Goal: Task Accomplishment & Management: Use online tool/utility

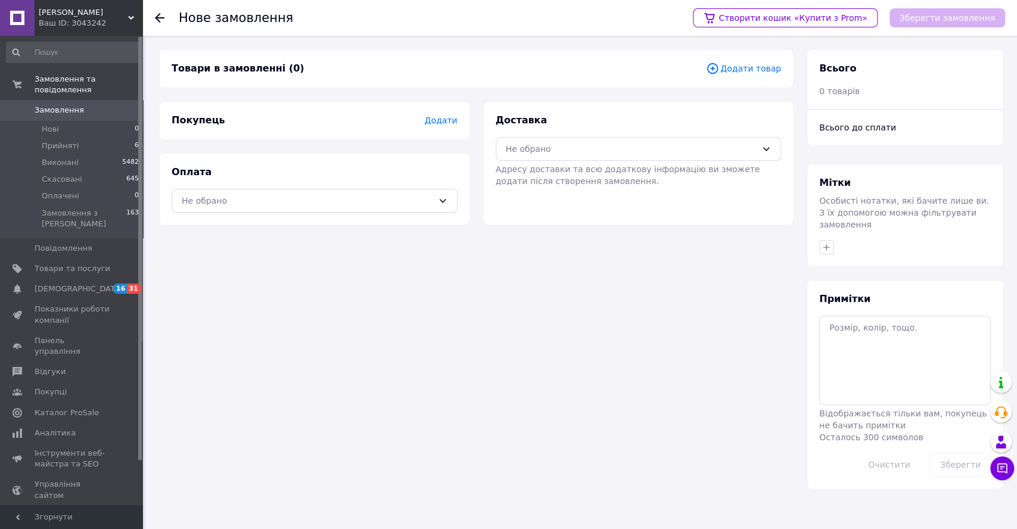
click at [746, 71] on span "Додати товар" at bounding box center [743, 68] width 75 height 13
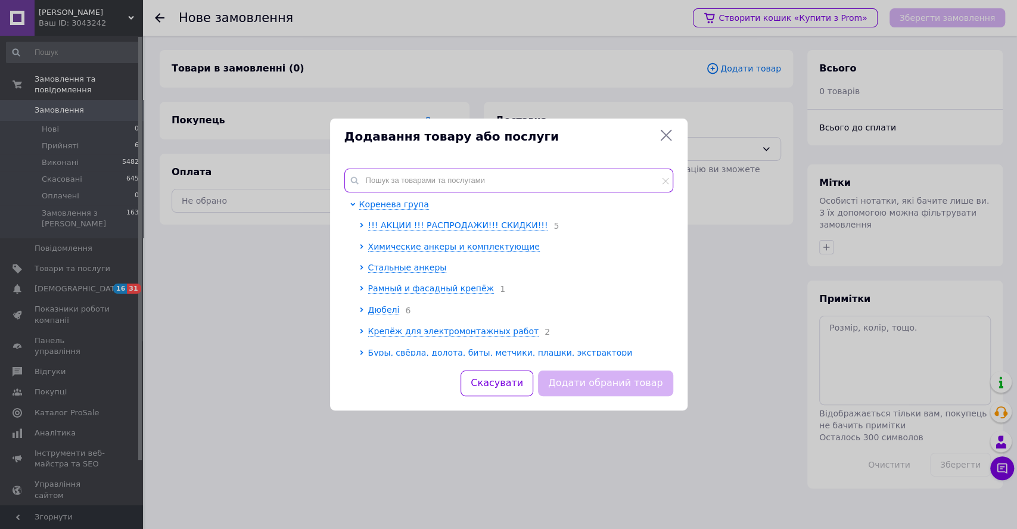
click at [386, 181] on input "text" at bounding box center [509, 181] width 329 height 24
paste input "Болт M4x35 метрический с шестигранной головкой и полной резьбой кл.проч. 8.8, D…"
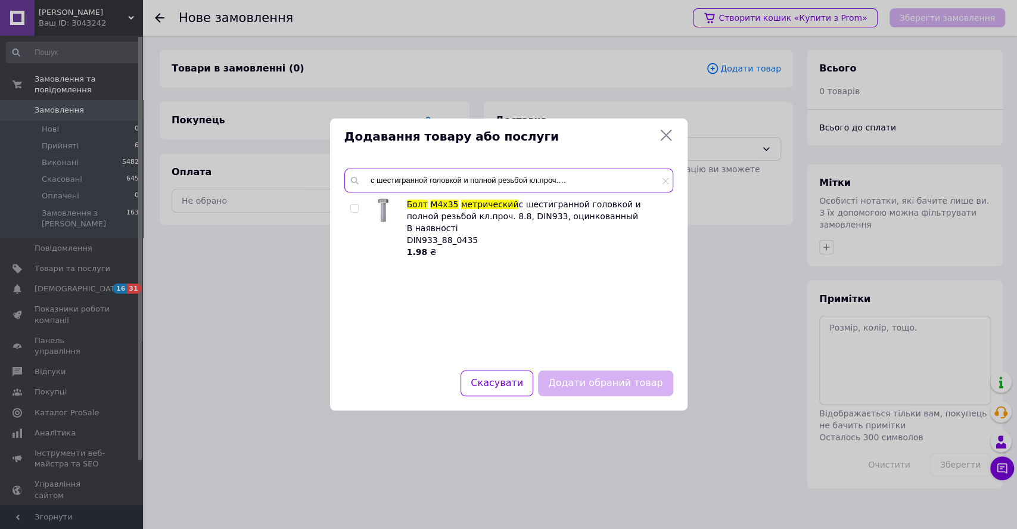
click at [392, 180] on input "Болт M4x35 метрический с шестигранной головкой и полной резьбой кл.проч. 8.8, D…" at bounding box center [509, 181] width 329 height 24
click at [394, 179] on input "Болт M4x35 метрический с шестигранной головкой и полной резьбой кл.проч. 8.8, D…" at bounding box center [509, 181] width 329 height 24
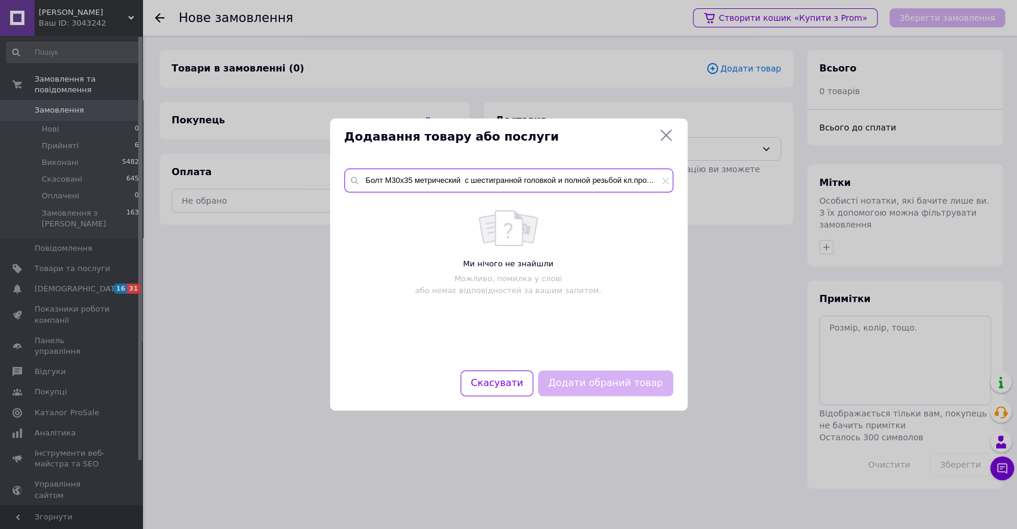
click at [410, 178] on input "Болт M30x35 метрический с шестигранной головкой и полной резьбой кл.проч. 8.8, …" at bounding box center [509, 181] width 329 height 24
click at [409, 178] on input "Болт M30x35 метрический с шестигранной головкой и полной резьбой кл.проч. 8.8, …" at bounding box center [509, 181] width 329 height 24
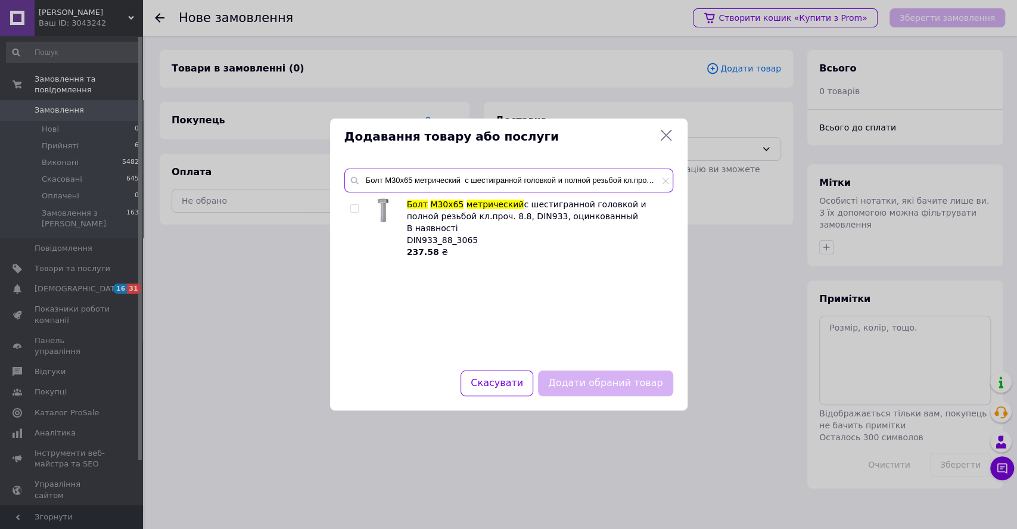
type input "Болт M30x65 метрический с шестигранной головкой и полной резьбой кл.проч. 8.8, …"
click at [354, 207] on input "checkbox" at bounding box center [354, 209] width 8 height 8
checkbox input "true"
click at [610, 385] on button "Додати обраний товар" at bounding box center [605, 384] width 135 height 26
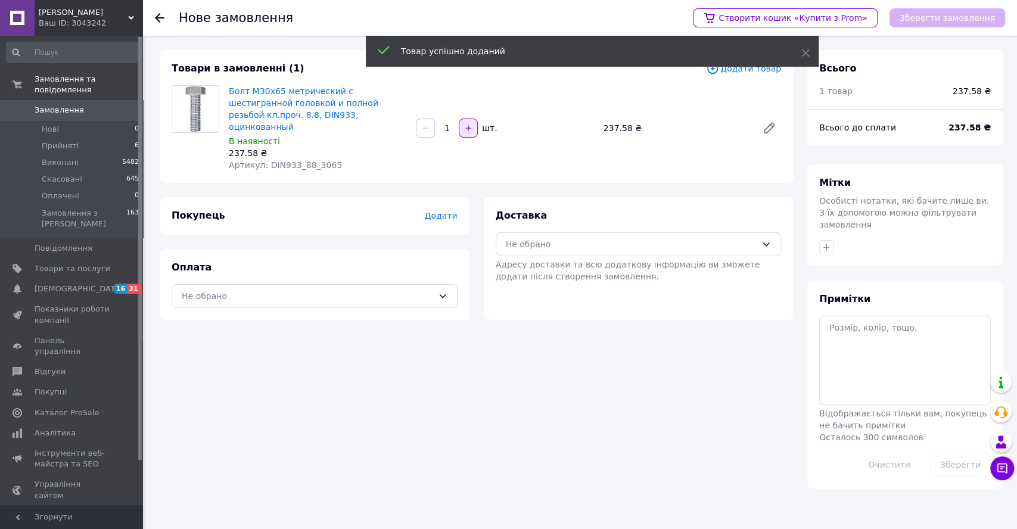
click at [470, 124] on icon "button" at bounding box center [468, 128] width 8 height 8
type input "3"
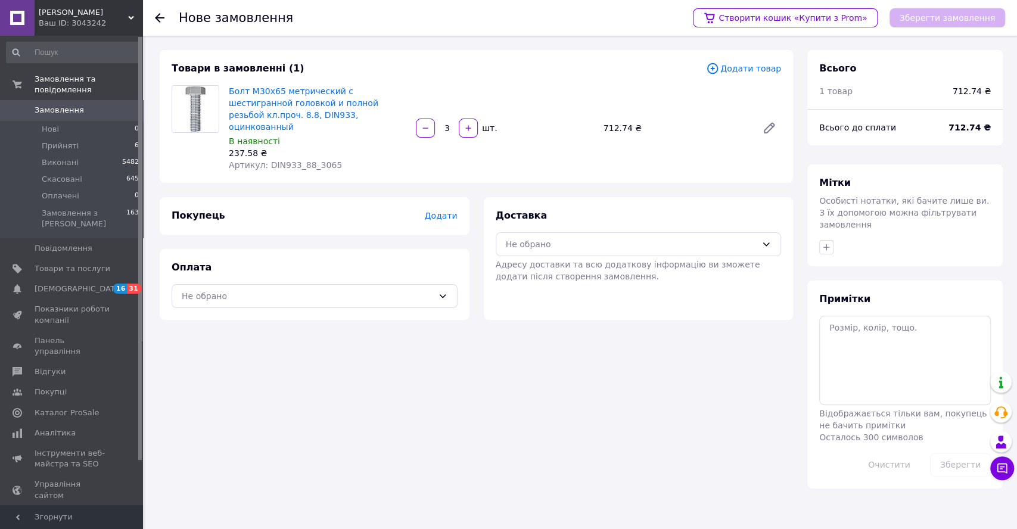
click at [735, 70] on span "Додати товар" at bounding box center [743, 68] width 75 height 13
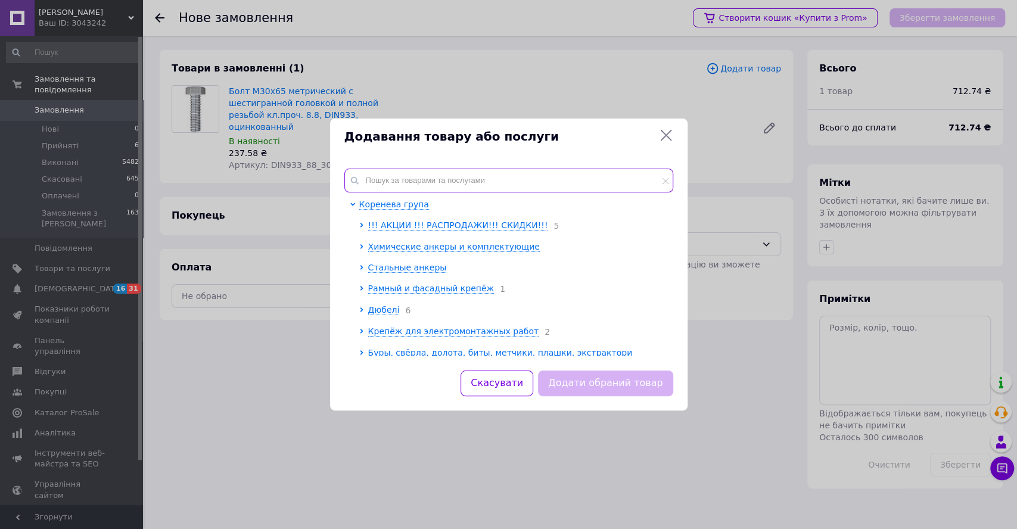
click at [421, 182] on input "text" at bounding box center [509, 181] width 329 height 24
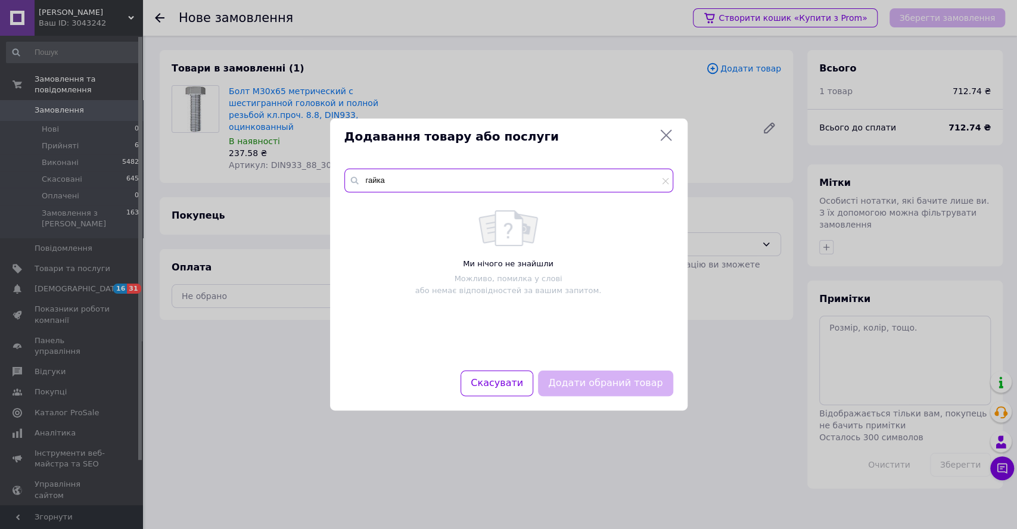
type input "гайка"
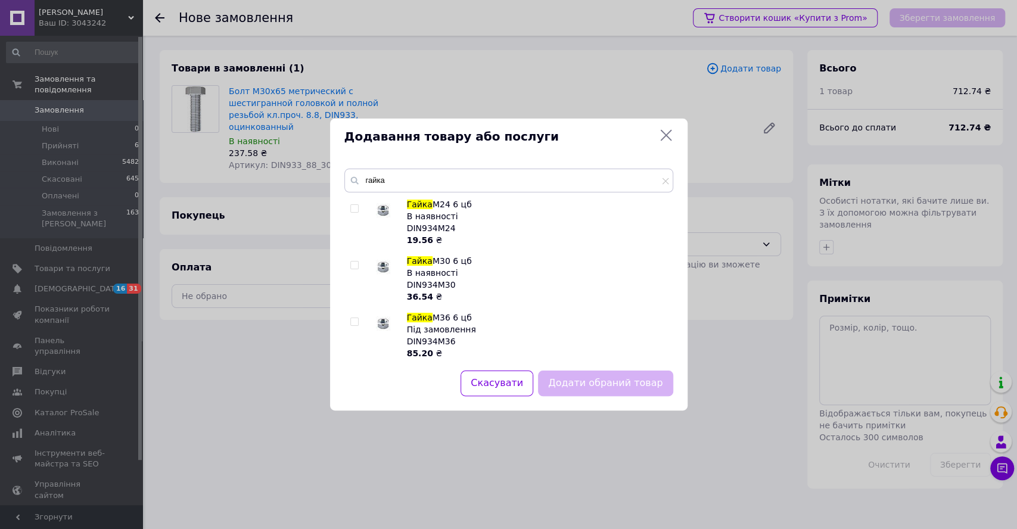
click at [359, 266] on div at bounding box center [356, 279] width 12 height 48
click at [352, 264] on input "checkbox" at bounding box center [354, 266] width 8 height 8
checkbox input "true"
click at [606, 384] on button "Додати обраний товар" at bounding box center [605, 384] width 135 height 26
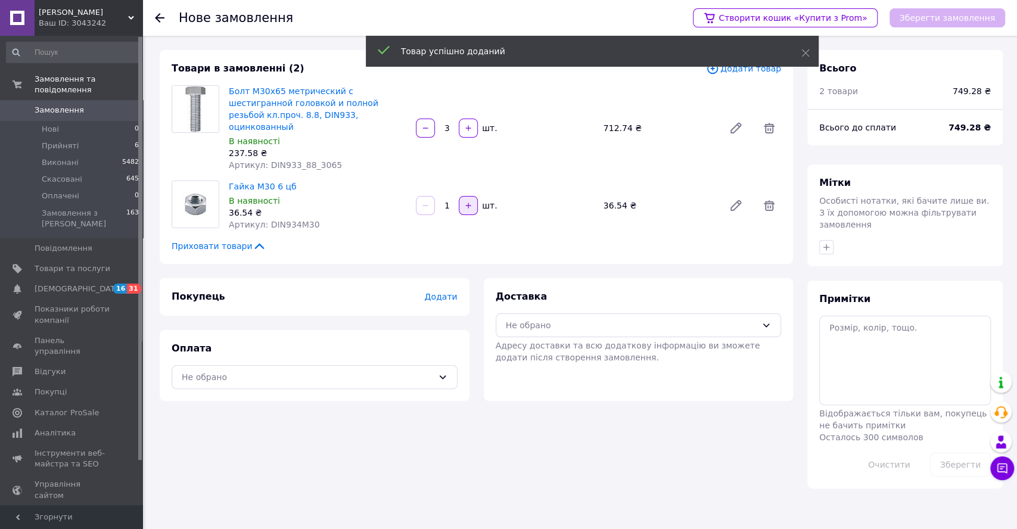
click at [475, 196] on button "button" at bounding box center [468, 205] width 19 height 19
type input "3"
click at [362, 371] on div "Не обрано" at bounding box center [308, 377] width 252 height 13
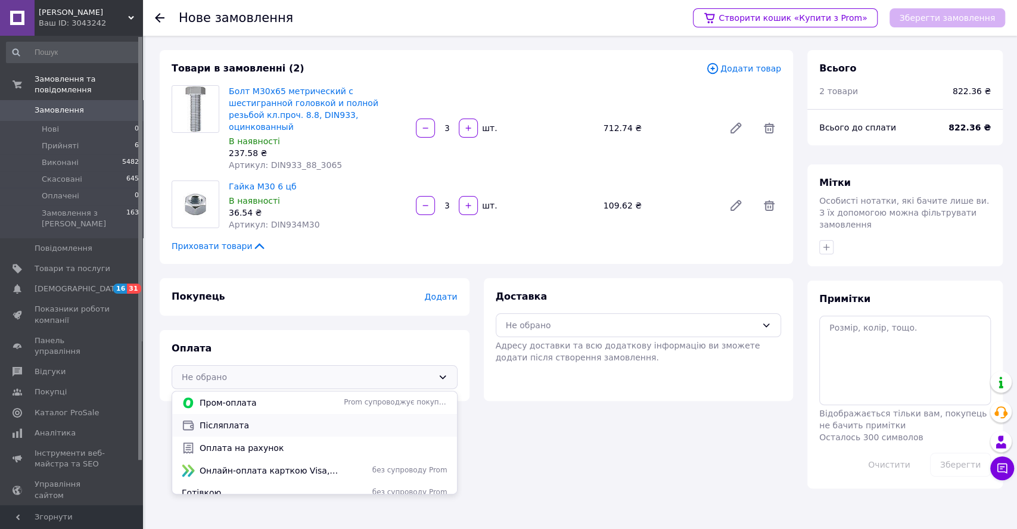
click at [328, 420] on span "Післяплата" at bounding box center [324, 426] width 248 height 12
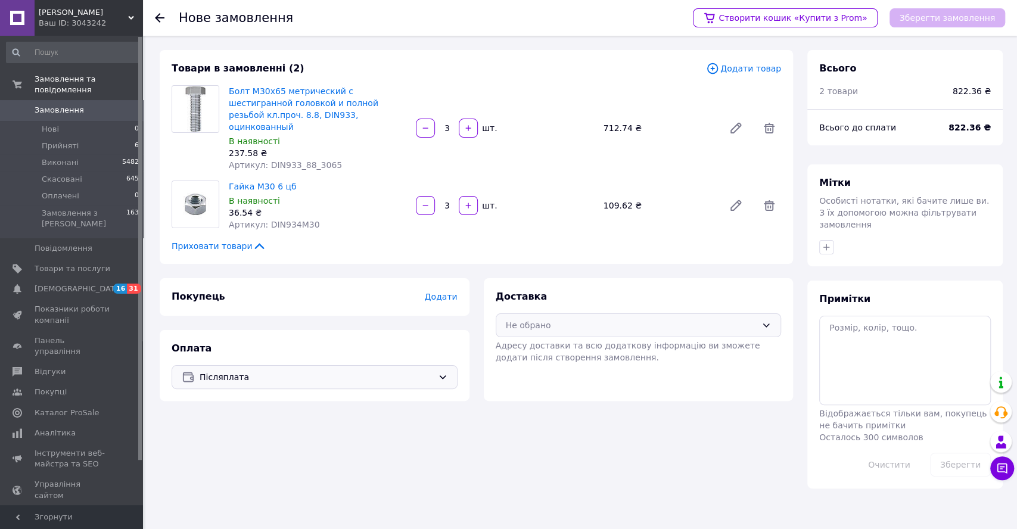
click at [615, 319] on div "Не обрано" at bounding box center [632, 325] width 252 height 13
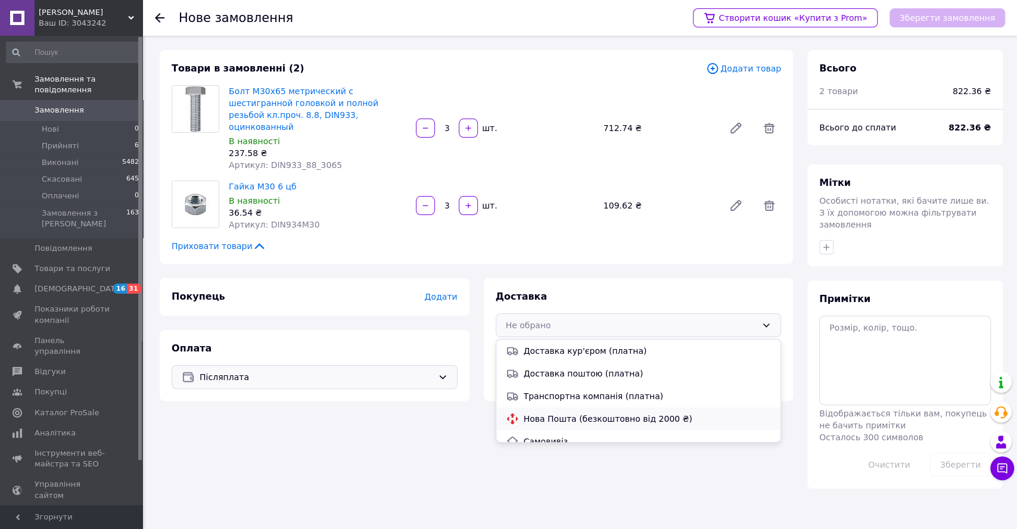
click at [600, 413] on span "Нова Пошта (безкоштовно від 2000 ₴)" at bounding box center [648, 419] width 248 height 12
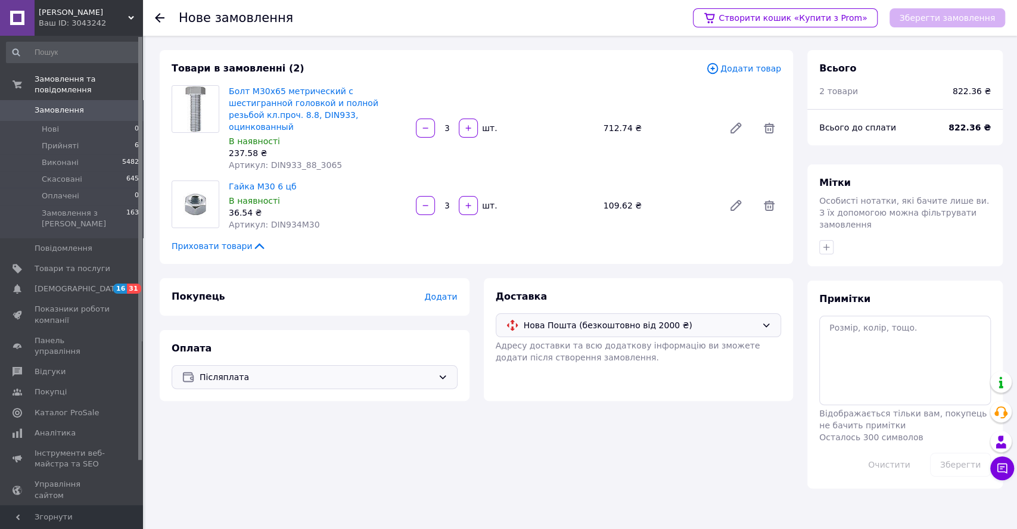
click at [445, 292] on span "Додати" at bounding box center [440, 297] width 33 height 10
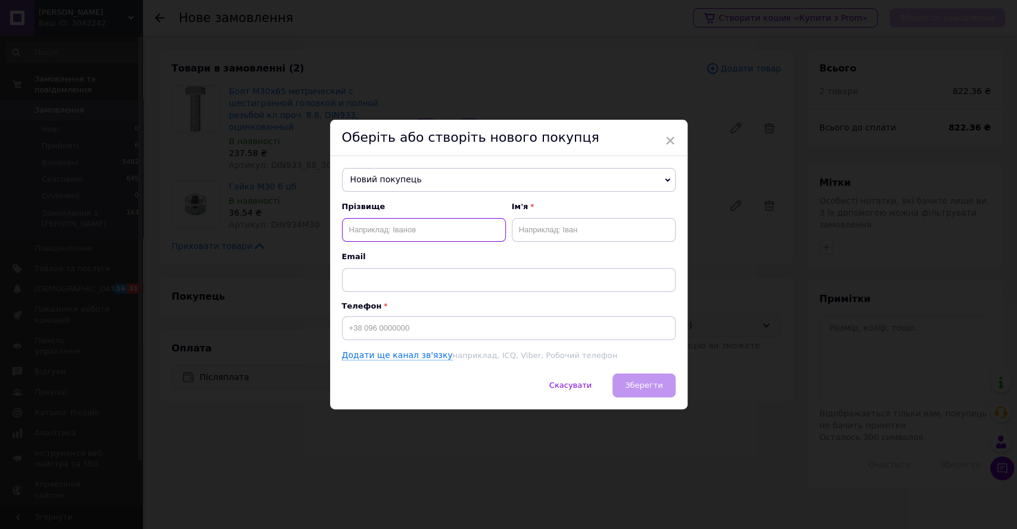
click at [413, 235] on input "text" at bounding box center [424, 230] width 164 height 24
type input "[PERSON_NAME]"
click at [526, 224] on input "text" at bounding box center [594, 230] width 164 height 24
type input "[PERSON_NAME]"
click at [422, 328] on input at bounding box center [509, 328] width 334 height 24
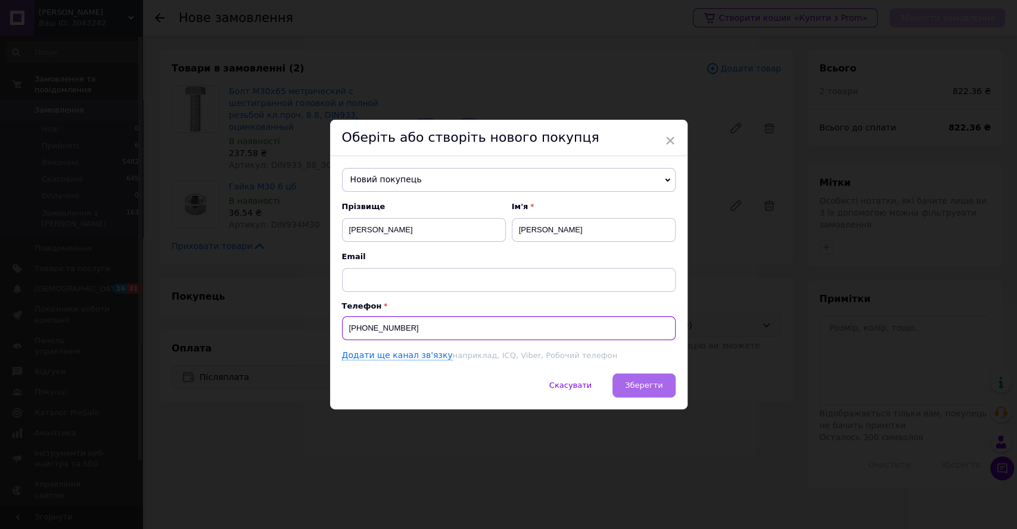
type input "[PHONE_NUMBER]"
click at [638, 385] on span "Зберегти" at bounding box center [644, 385] width 38 height 9
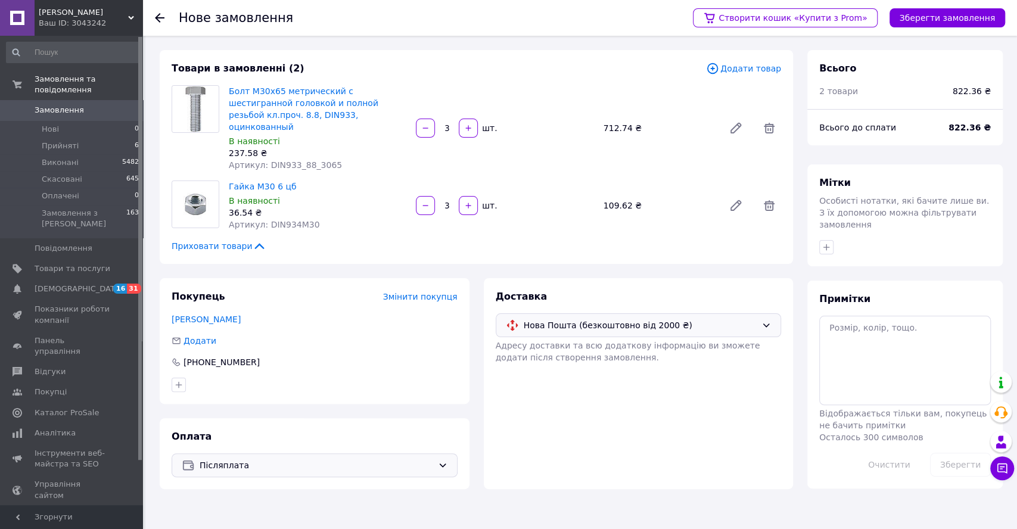
click at [756, 69] on span "Додати товар" at bounding box center [743, 68] width 75 height 13
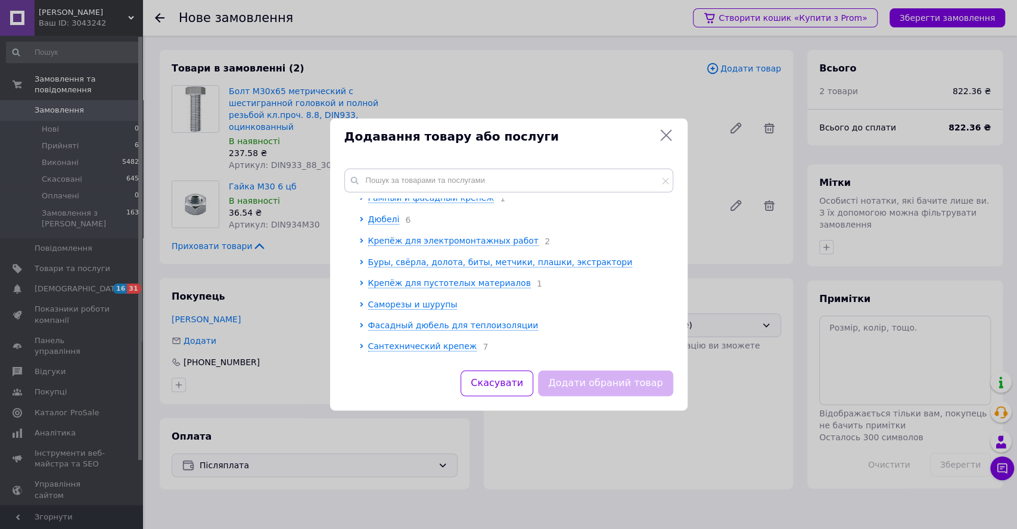
scroll to position [262, 0]
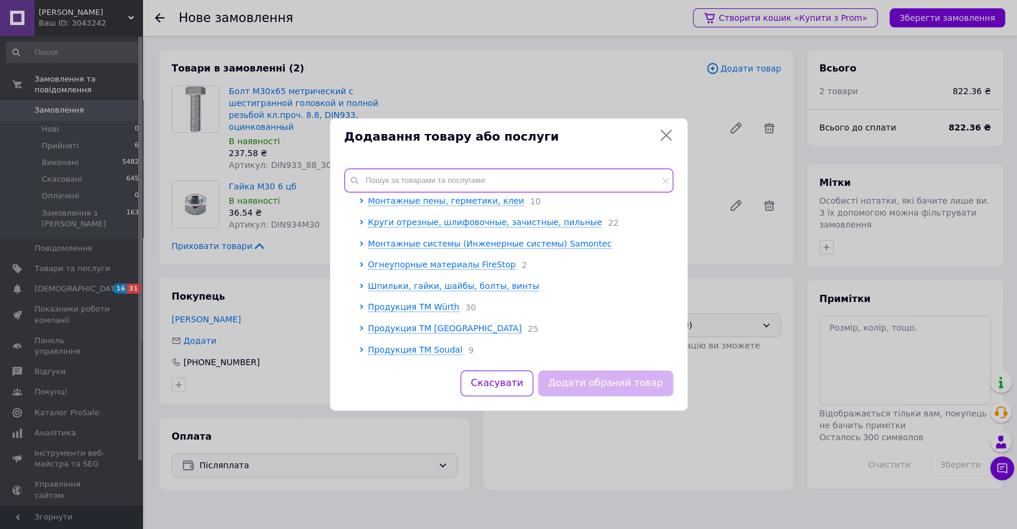
click at [384, 181] on input "text" at bounding box center [509, 181] width 329 height 24
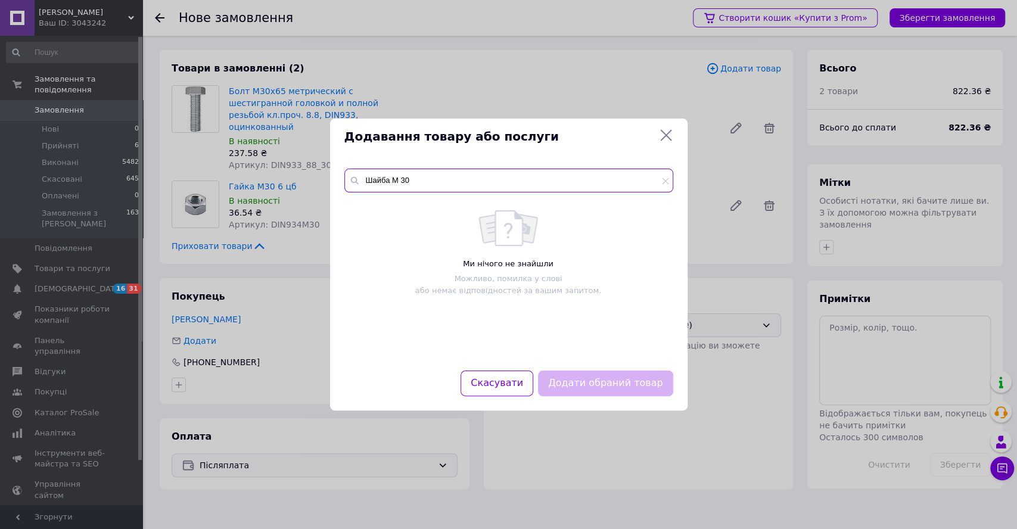
click at [401, 180] on input "Шайба М 30" at bounding box center [509, 181] width 329 height 24
drag, startPoint x: 393, startPoint y: 179, endPoint x: 350, endPoint y: 170, distance: 43.8
click at [350, 170] on input "Шайба М30" at bounding box center [509, 181] width 329 height 24
type input "М30"
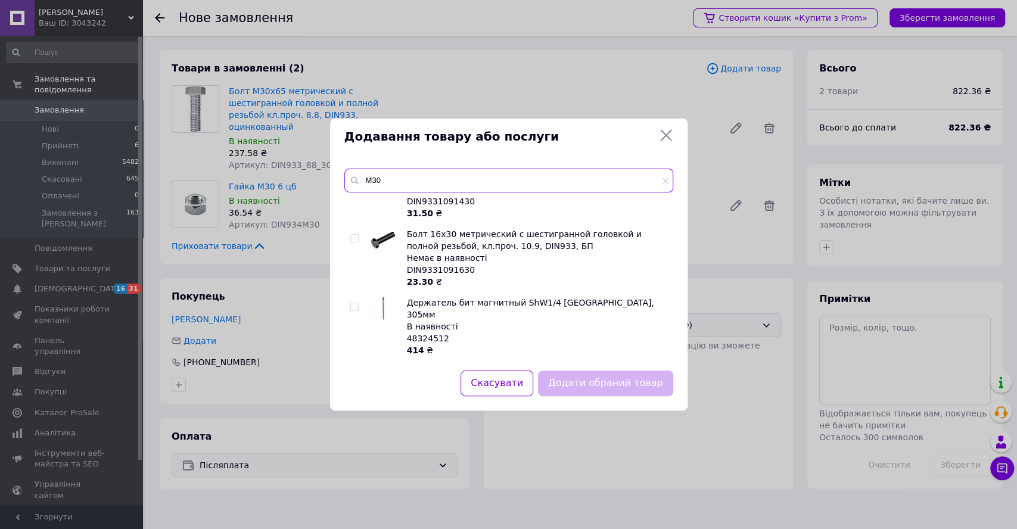
scroll to position [2294, 0]
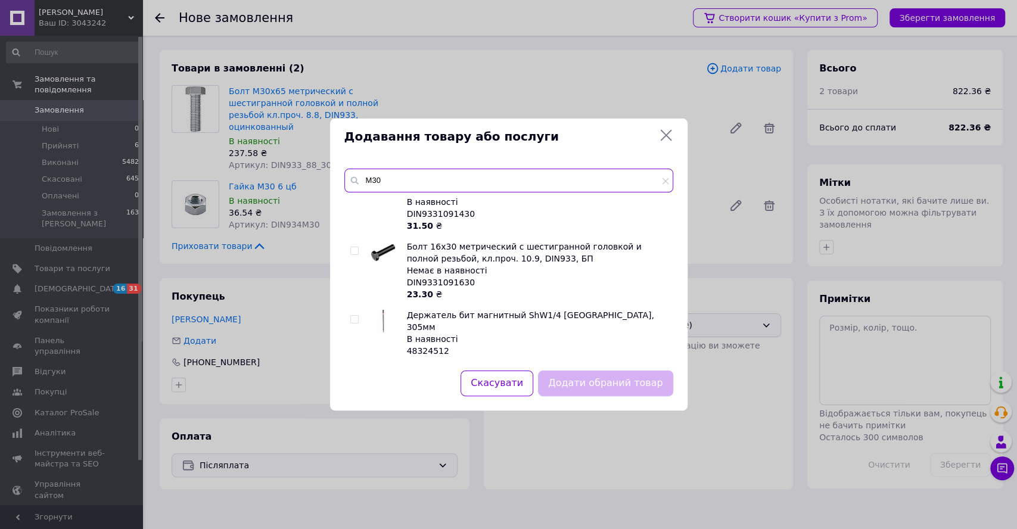
drag, startPoint x: 471, startPoint y: 186, endPoint x: 359, endPoint y: 170, distance: 112.6
click at [359, 170] on input "М30" at bounding box center [509, 181] width 329 height 24
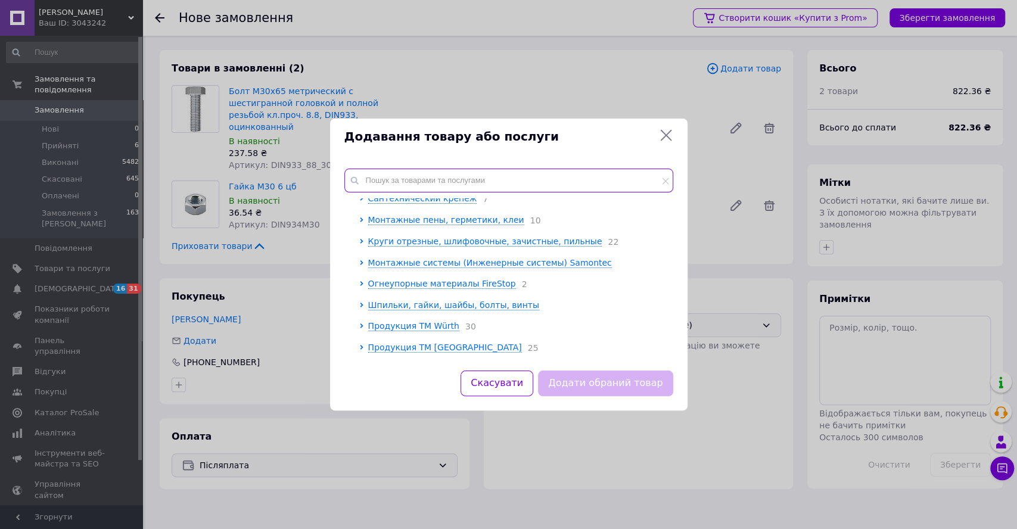
scroll to position [262, 0]
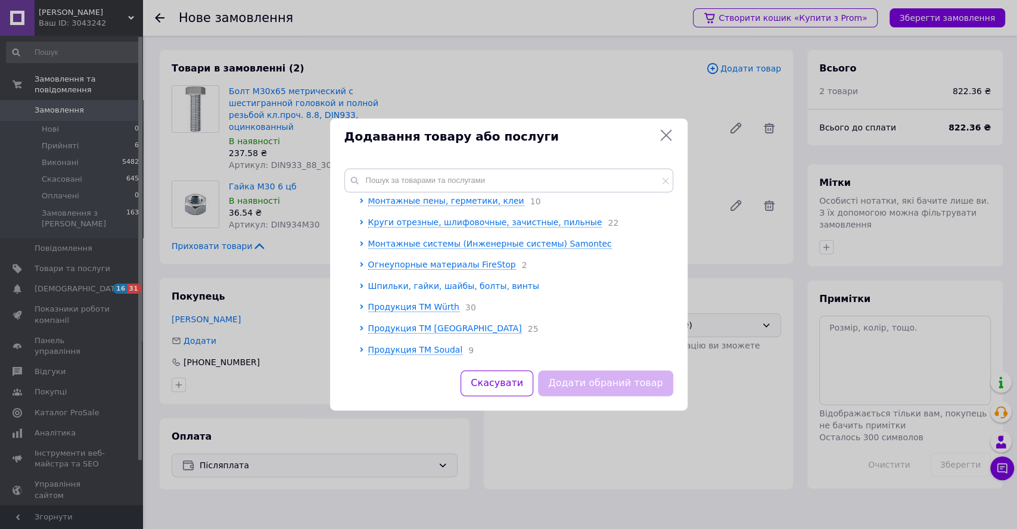
click at [413, 285] on span "Шпильки, гайки, шайбы, болты, винты" at bounding box center [453, 286] width 171 height 10
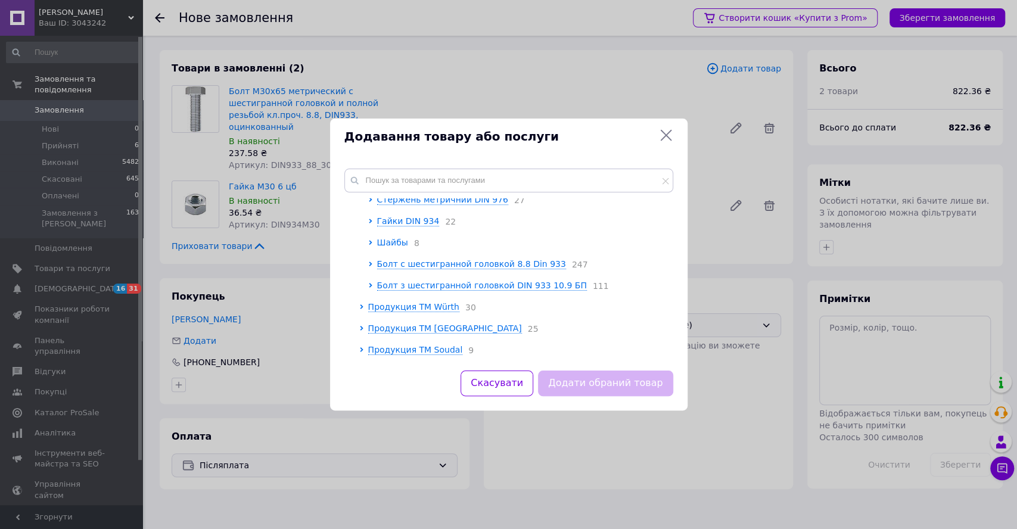
click at [391, 242] on span "Шайбы" at bounding box center [392, 243] width 31 height 10
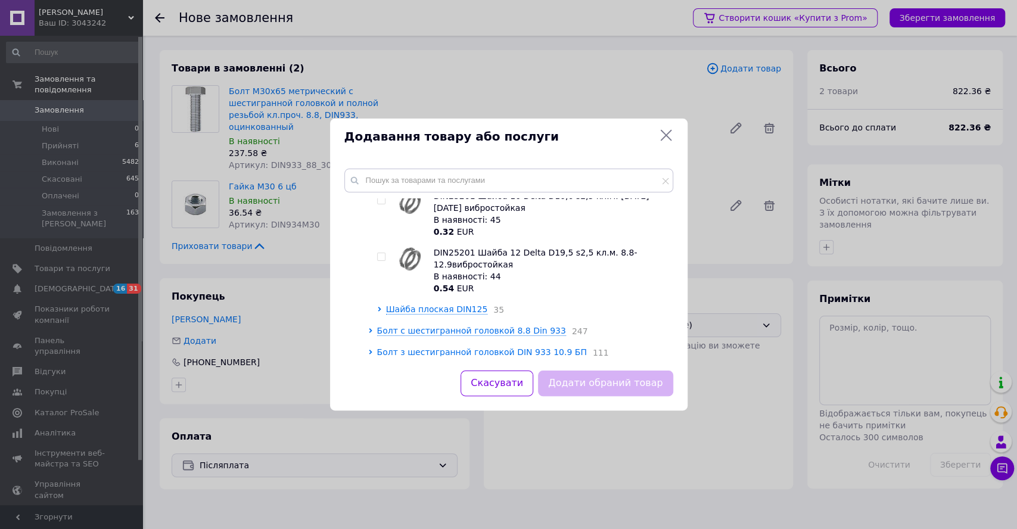
scroll to position [818, 0]
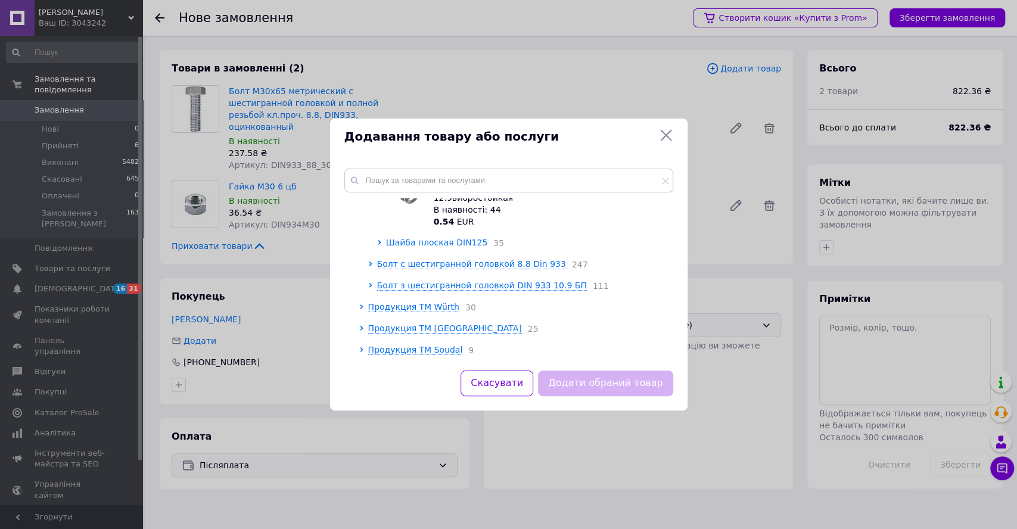
click at [446, 240] on span "Шайба плоская DIN125" at bounding box center [437, 243] width 102 height 10
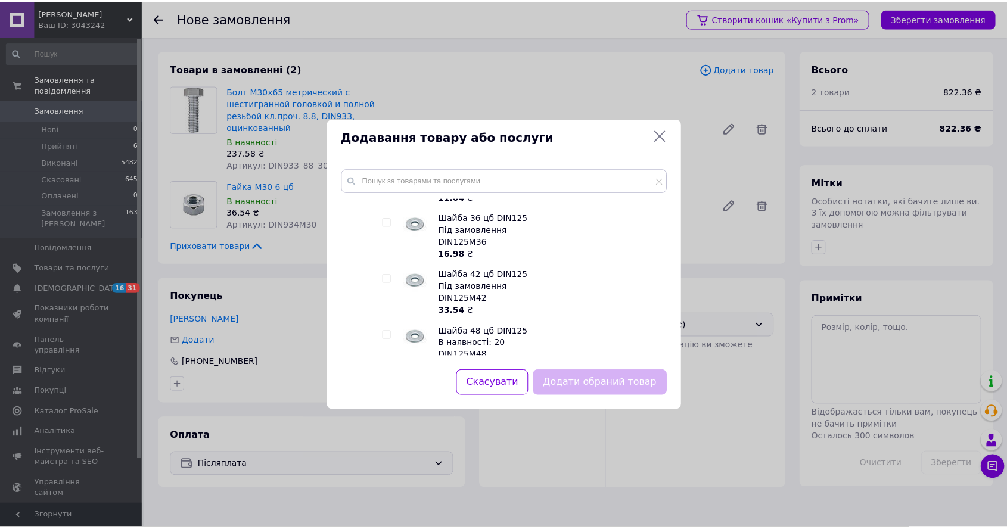
scroll to position [1811, 0]
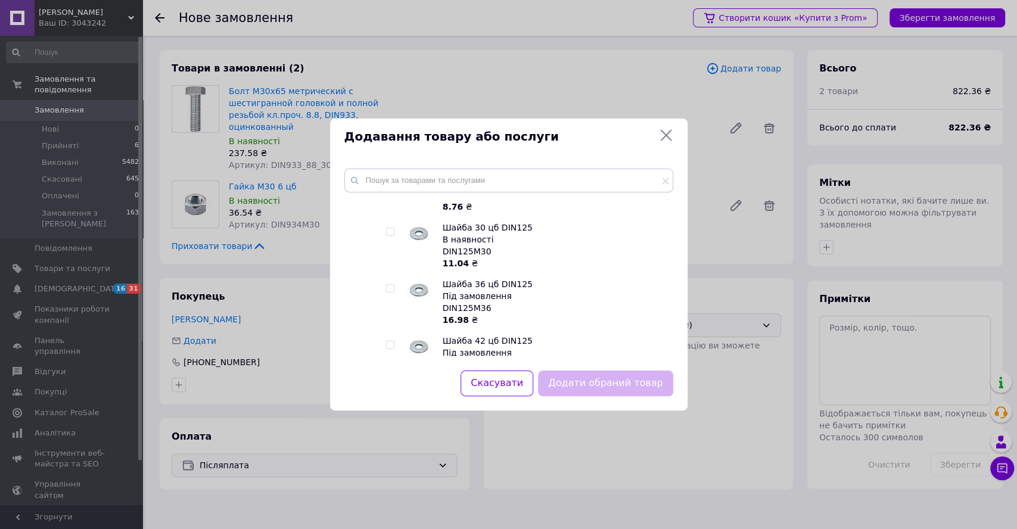
click at [395, 234] on div at bounding box center [392, 246] width 12 height 48
drag, startPoint x: 389, startPoint y: 237, endPoint x: 432, endPoint y: 268, distance: 52.6
click at [390, 236] on input "checkbox" at bounding box center [390, 232] width 8 height 8
checkbox input "true"
click at [588, 387] on button "Додати обраний товар" at bounding box center [605, 384] width 135 height 26
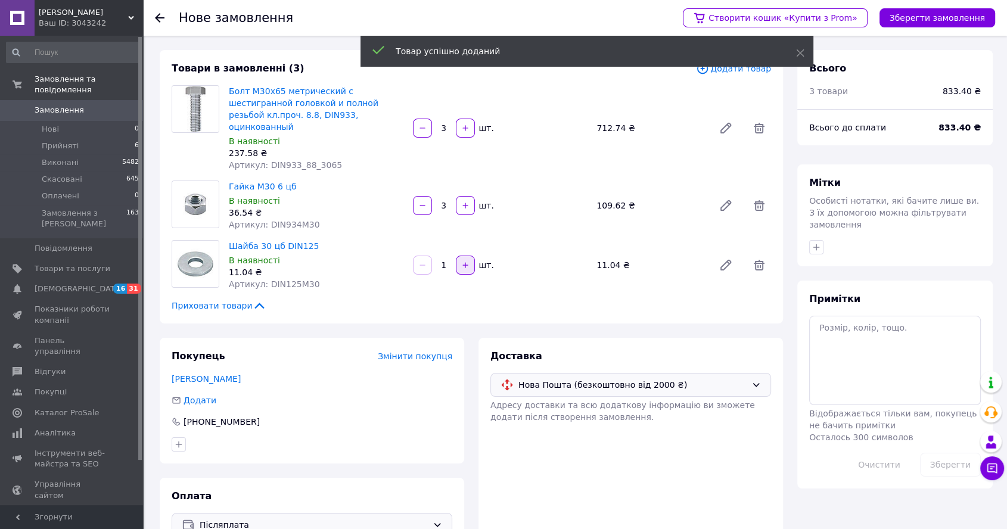
click at [463, 261] on icon "button" at bounding box center [465, 265] width 8 height 8
type input "4"
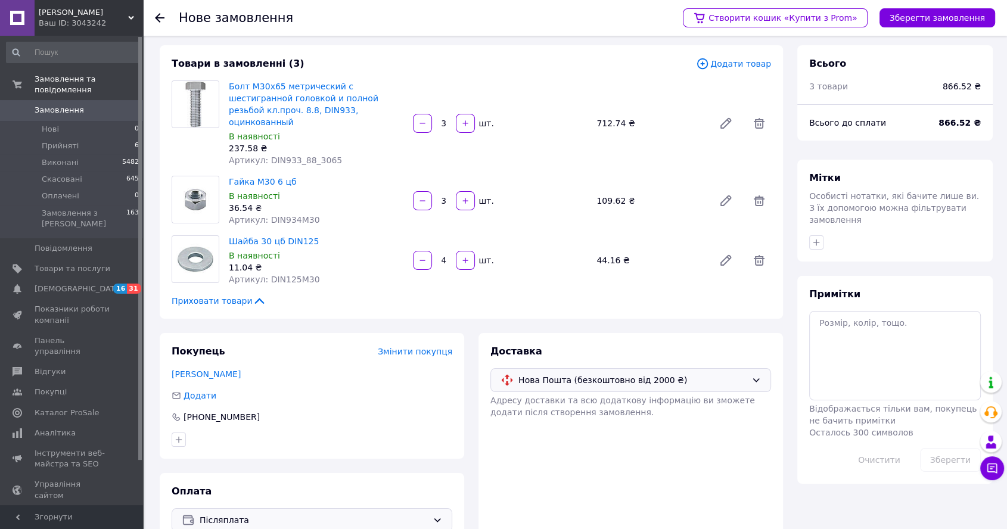
scroll to position [21, 0]
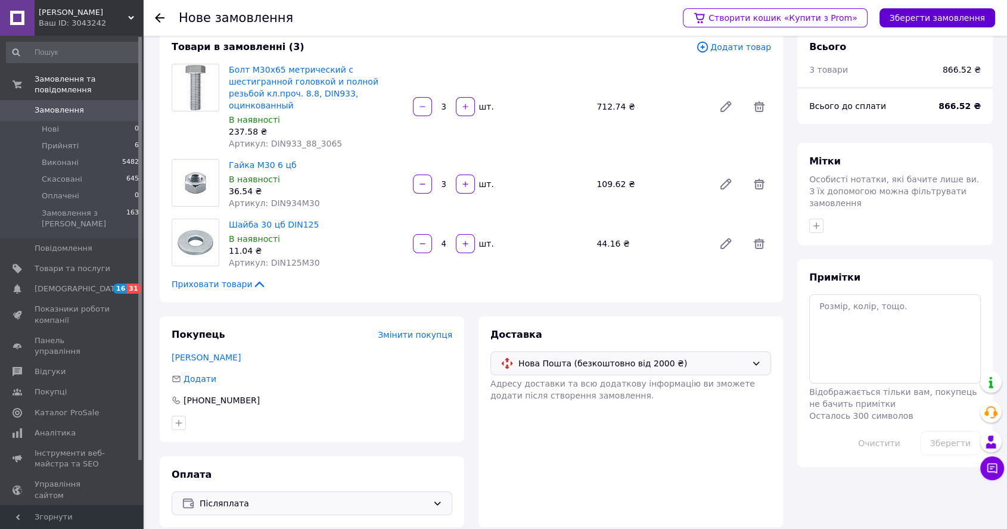
click at [951, 18] on button "Зберегти замовлення" at bounding box center [938, 17] width 116 height 19
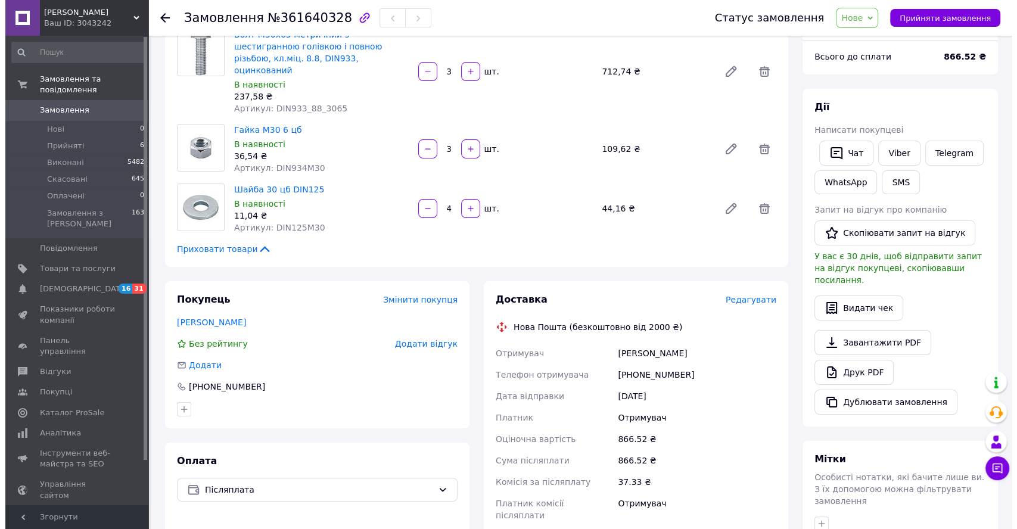
scroll to position [286, 0]
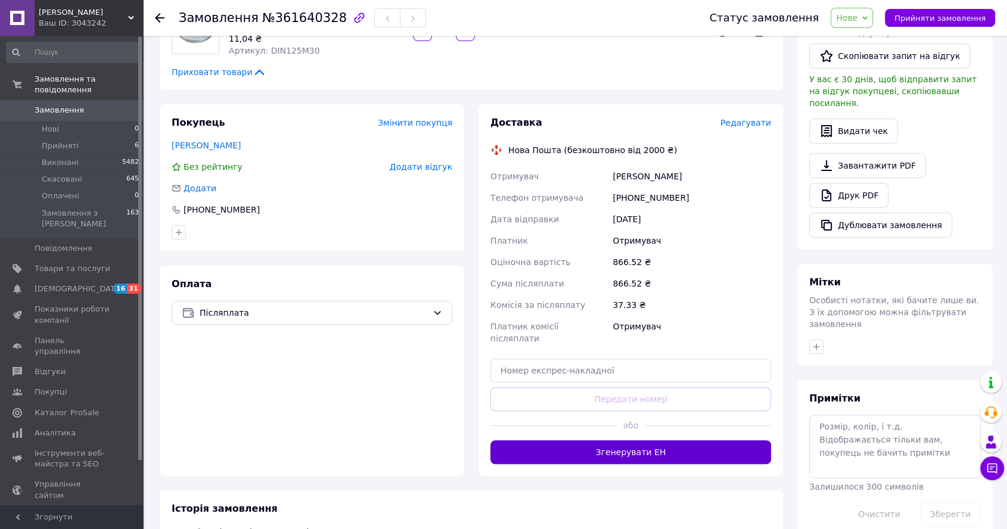
click at [659, 440] on button "Згенерувати ЕН" at bounding box center [631, 452] width 281 height 24
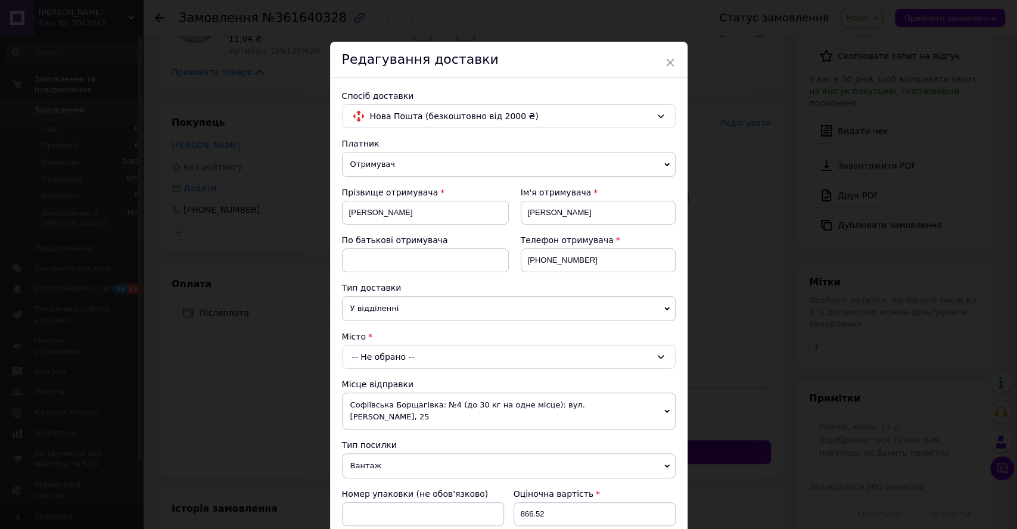
click at [424, 356] on div "-- Не обрано --" at bounding box center [509, 357] width 334 height 24
click at [359, 376] on input "[PERSON_NAME]" at bounding box center [509, 383] width 327 height 21
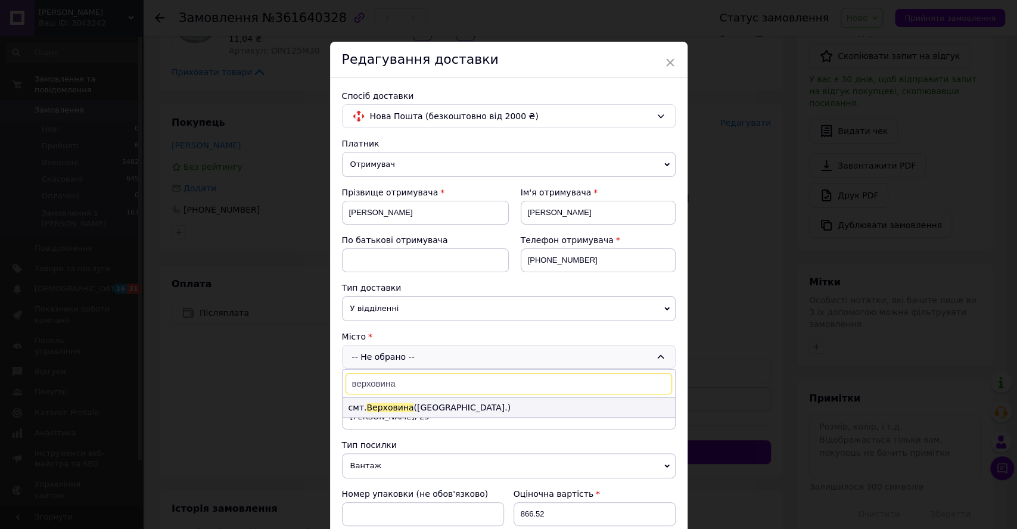
type input "верховина"
click at [391, 403] on span "Верховина" at bounding box center [390, 408] width 47 height 10
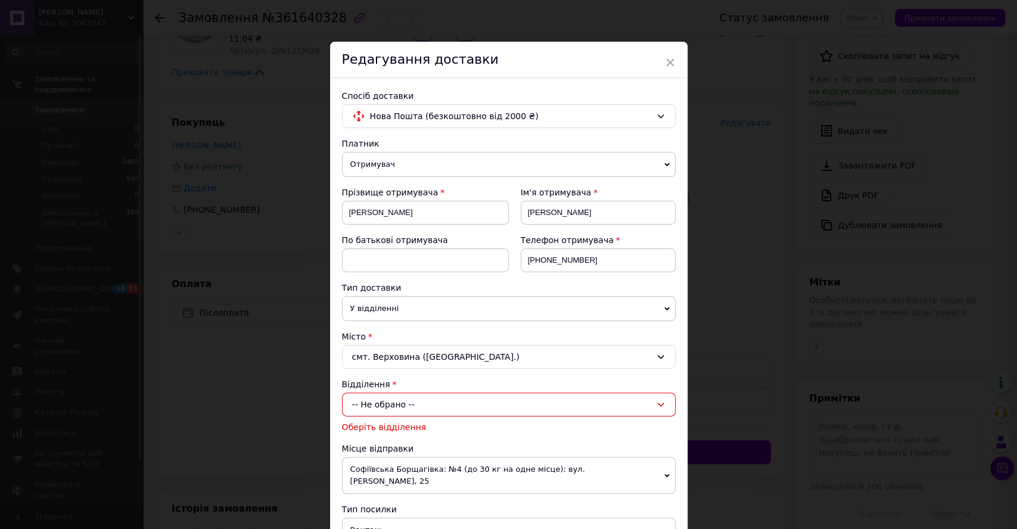
click at [391, 400] on div "-- Не обрано --" at bounding box center [509, 405] width 334 height 24
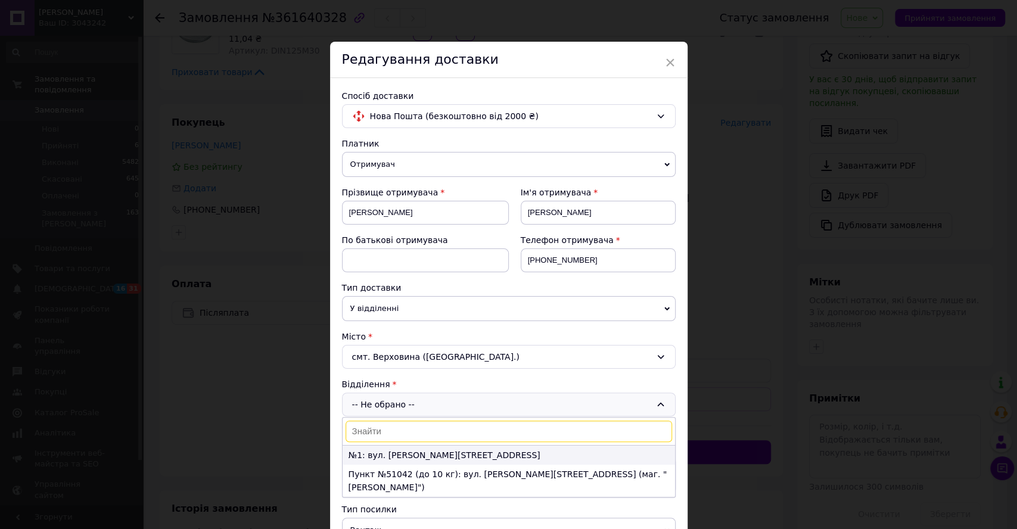
click at [389, 454] on li "№1: вул. [PERSON_NAME][STREET_ADDRESS]" at bounding box center [509, 455] width 333 height 19
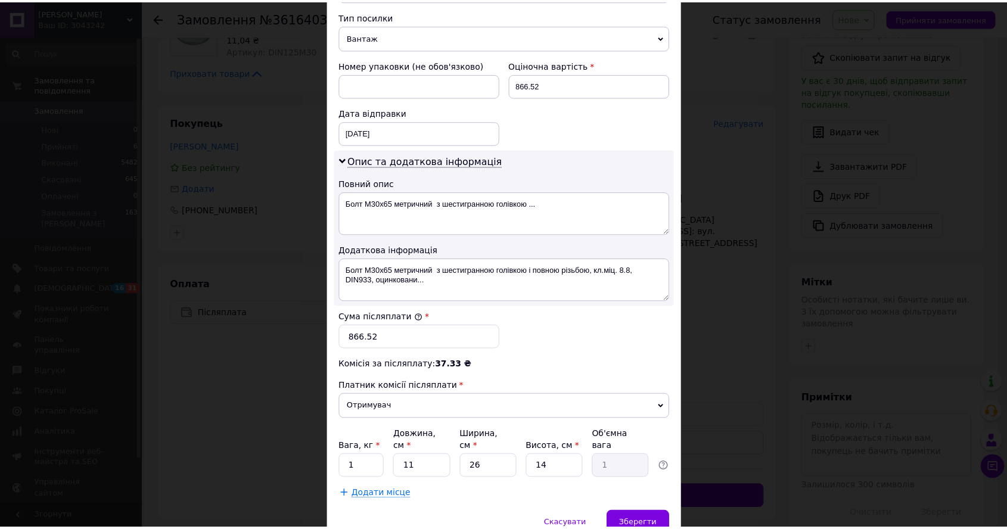
scroll to position [511, 0]
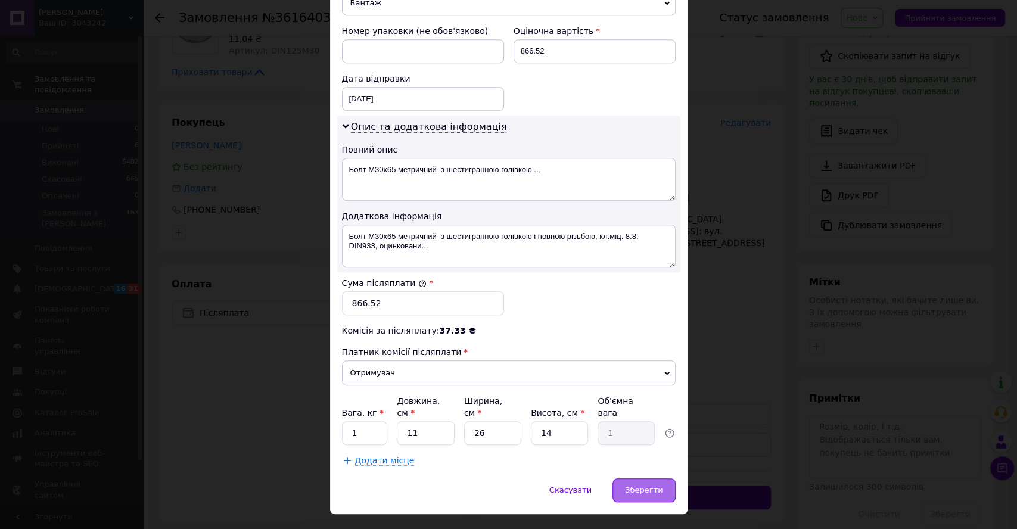
click at [635, 486] on span "Зберегти" at bounding box center [644, 490] width 38 height 9
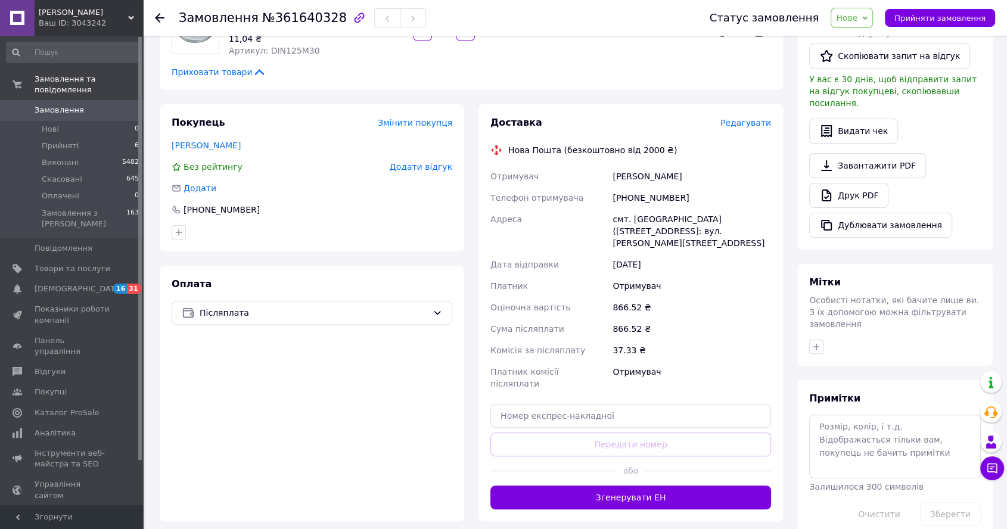
click at [635, 486] on button "Згенерувати ЕН" at bounding box center [631, 498] width 281 height 24
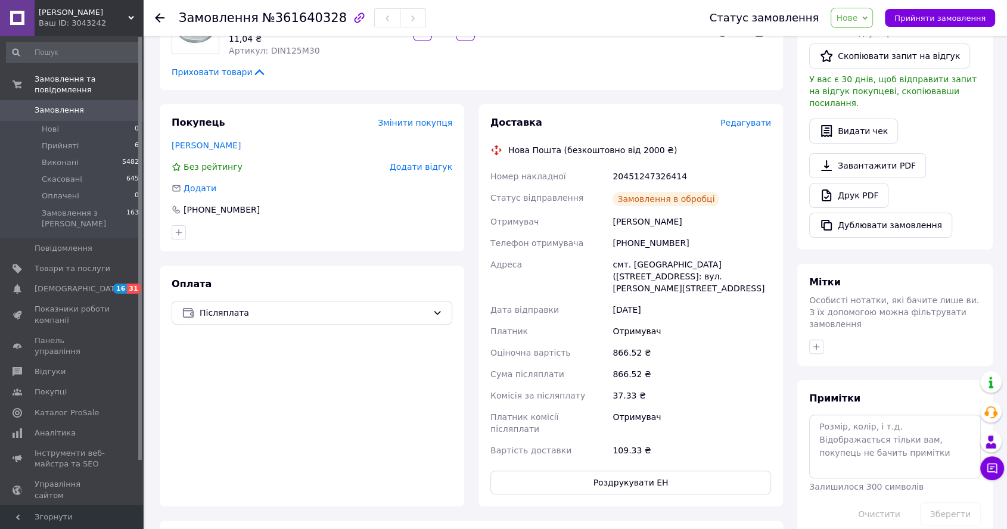
click at [873, 13] on span "Нове" at bounding box center [852, 18] width 42 height 20
click at [865, 37] on li "Прийнято" at bounding box center [858, 42] width 55 height 18
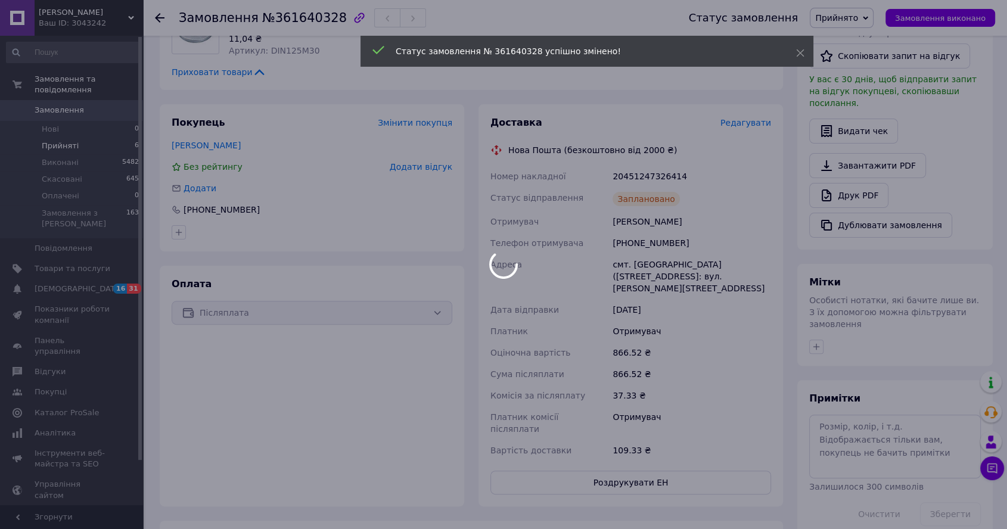
click at [85, 137] on div at bounding box center [503, 264] width 1007 height 529
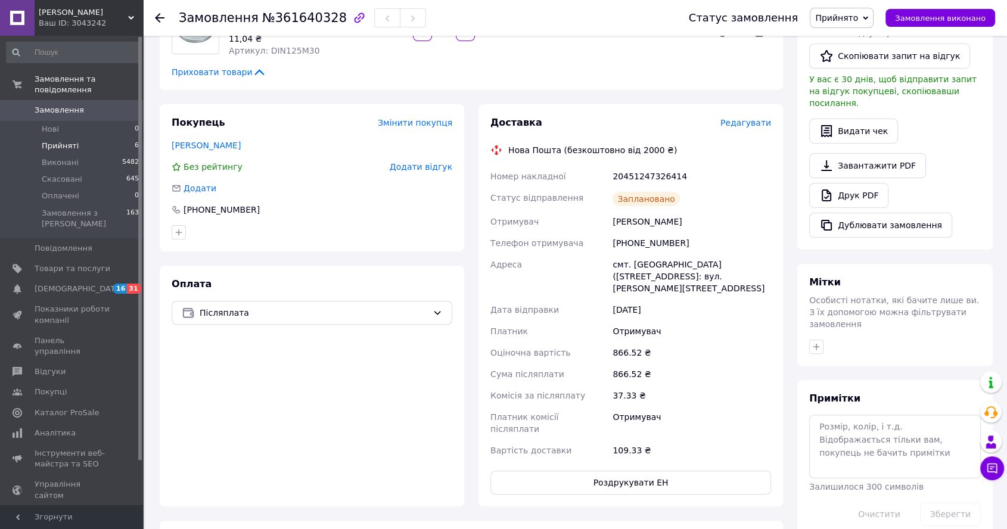
click at [77, 138] on li "Прийняті 6" at bounding box center [73, 146] width 146 height 17
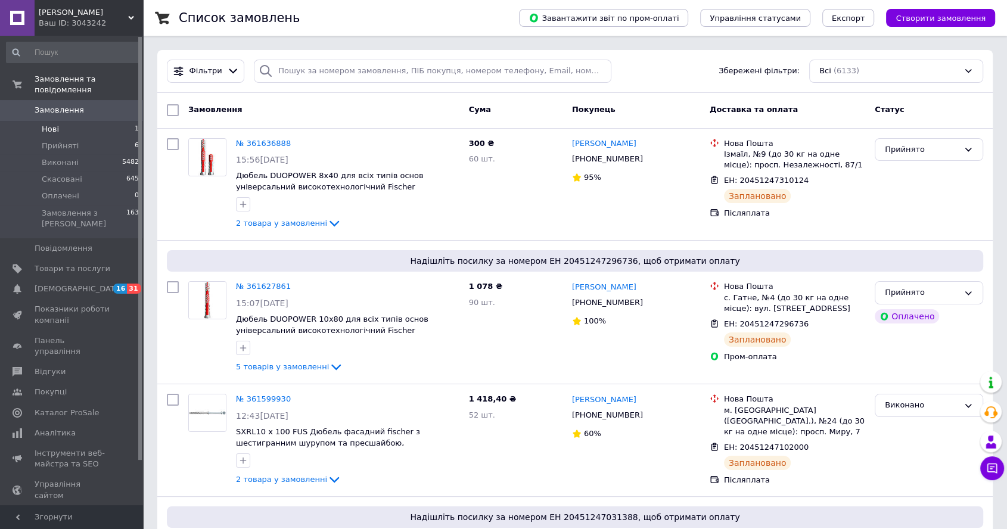
click at [75, 121] on li "Нові 1" at bounding box center [73, 129] width 146 height 17
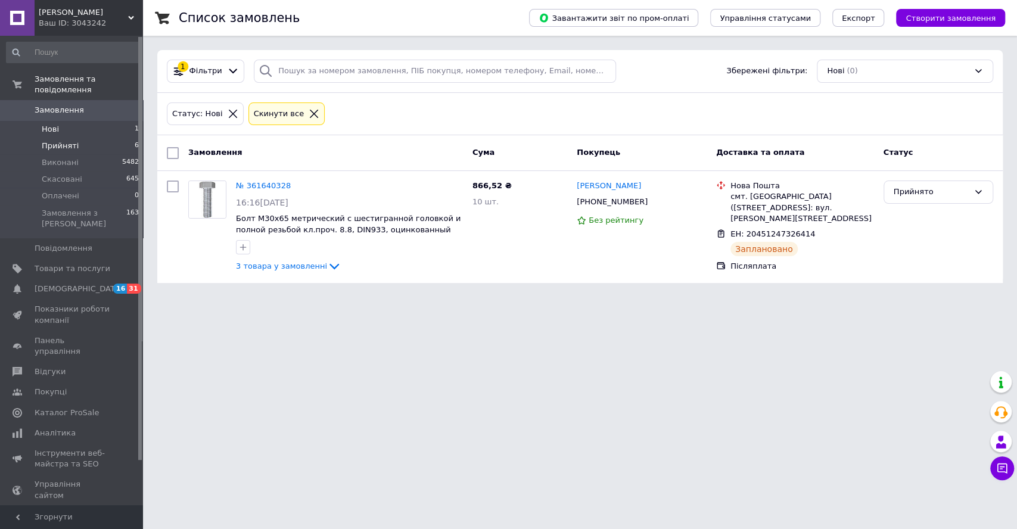
click at [61, 138] on li "Прийняті 6" at bounding box center [73, 146] width 146 height 17
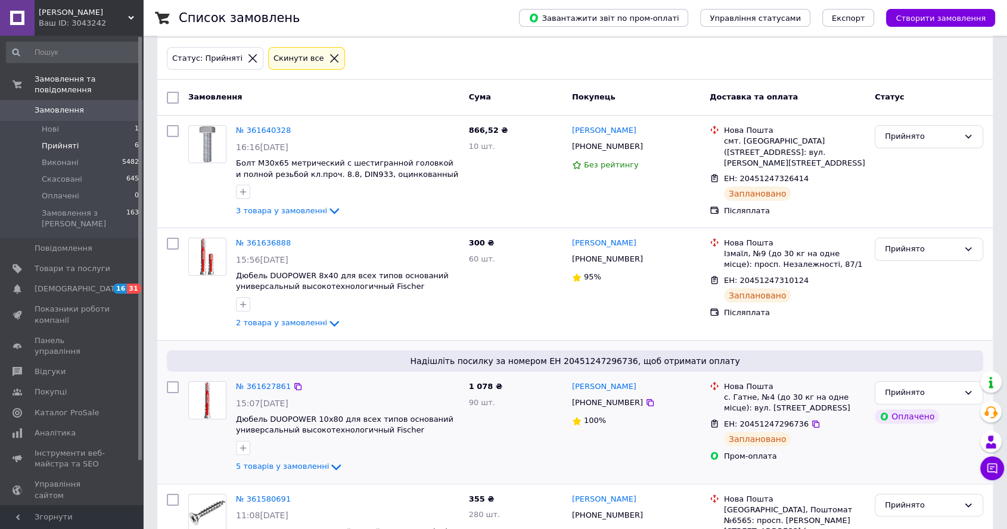
scroll to position [132, 0]
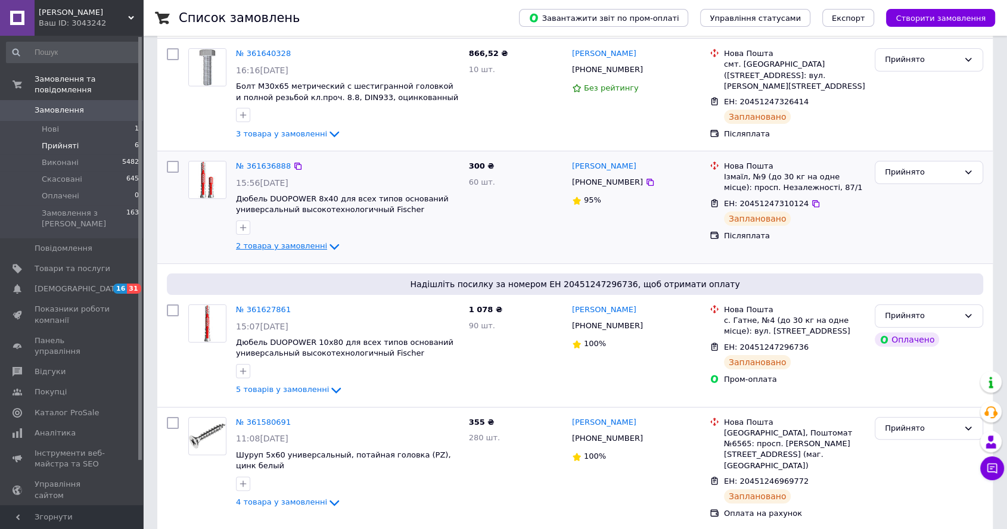
click at [292, 246] on span "2 товара у замовленні" at bounding box center [281, 246] width 91 height 9
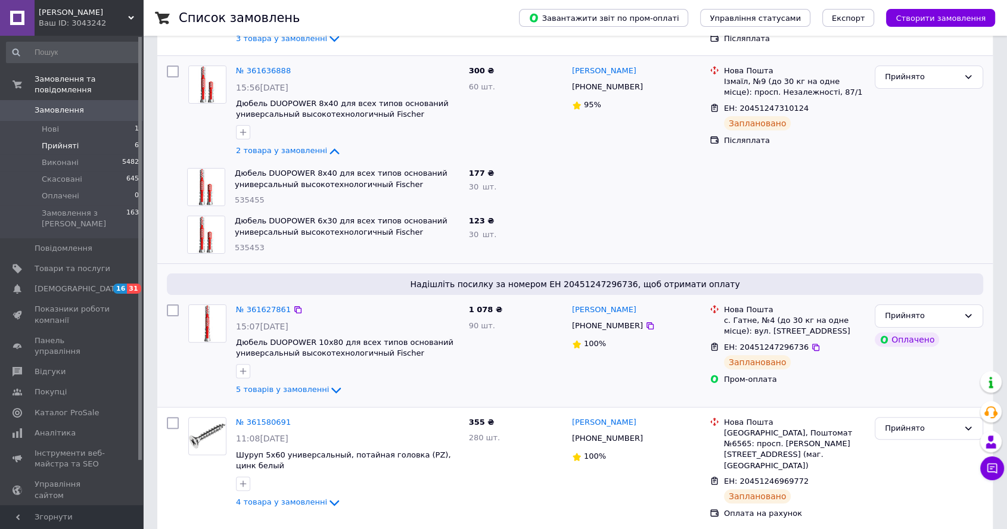
scroll to position [331, 0]
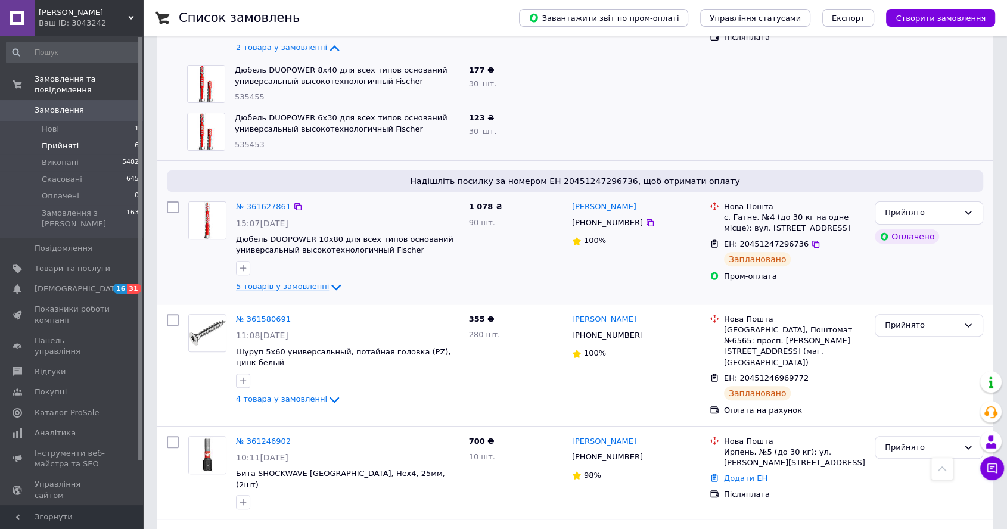
click at [274, 288] on span "5 товарів у замовленні" at bounding box center [282, 287] width 93 height 9
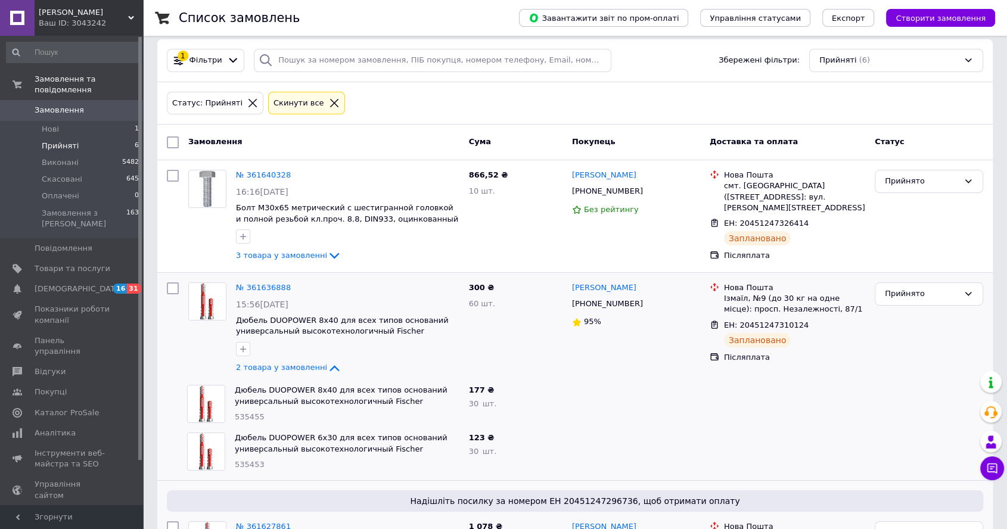
scroll to position [0, 0]
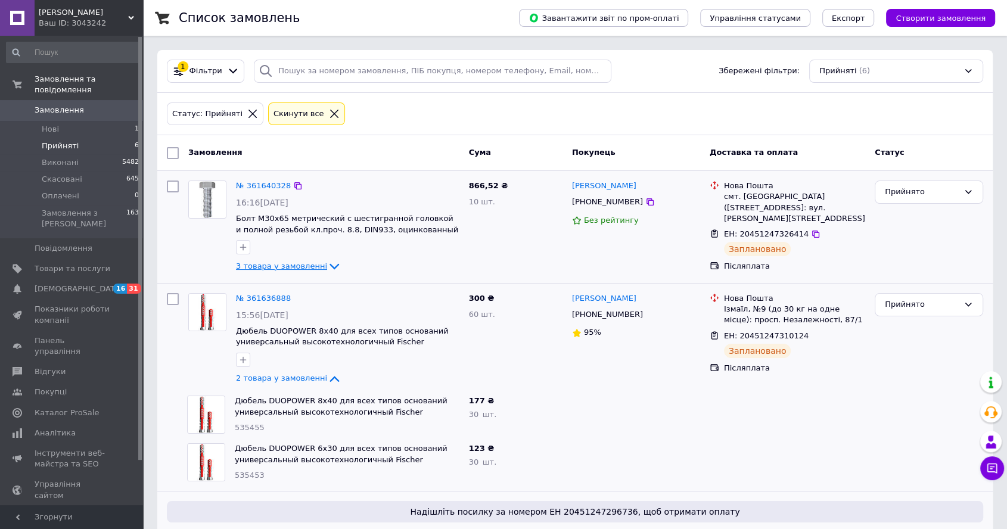
click at [305, 262] on span "3 товара у замовленні" at bounding box center [281, 266] width 91 height 9
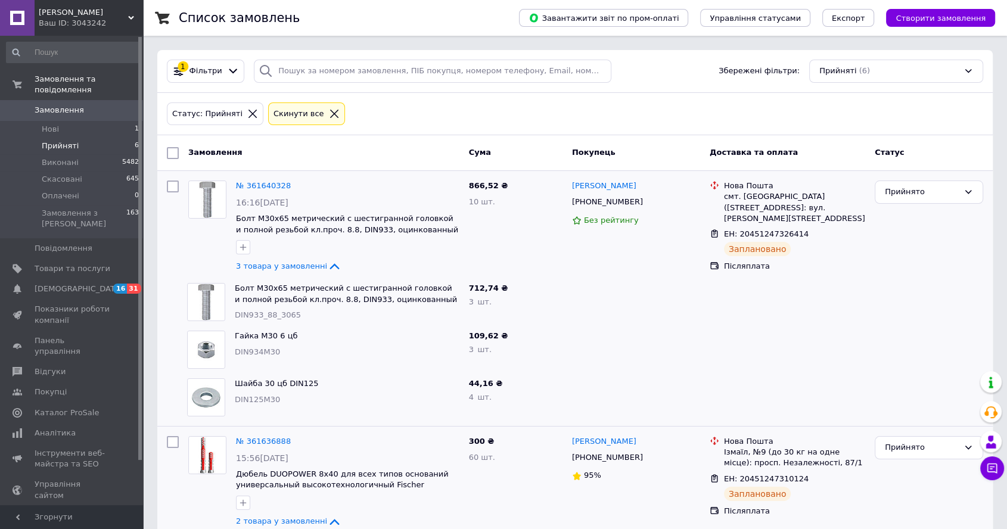
click at [71, 141] on span "Прийняті" at bounding box center [60, 146] width 37 height 11
click at [62, 121] on li "Нові 1" at bounding box center [73, 129] width 146 height 17
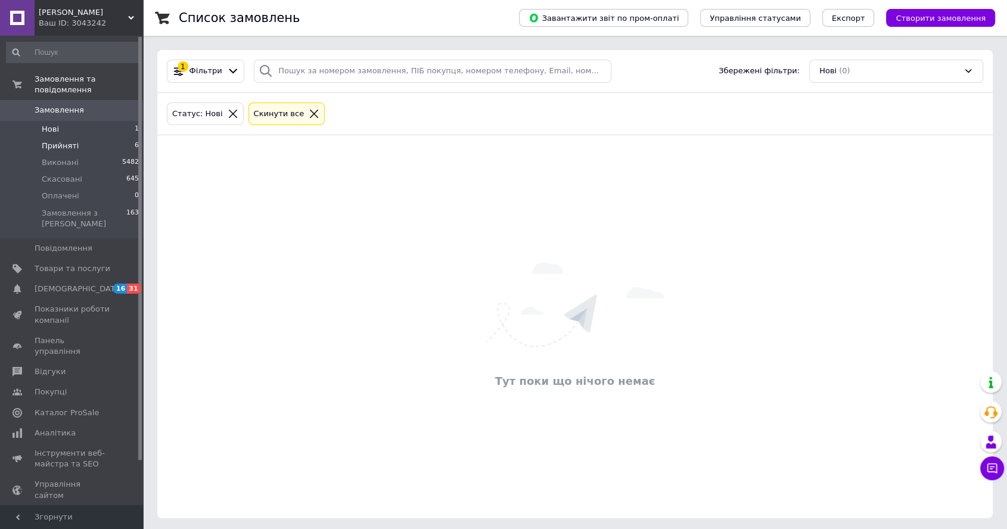
click at [52, 141] on span "Прийняті" at bounding box center [60, 146] width 37 height 11
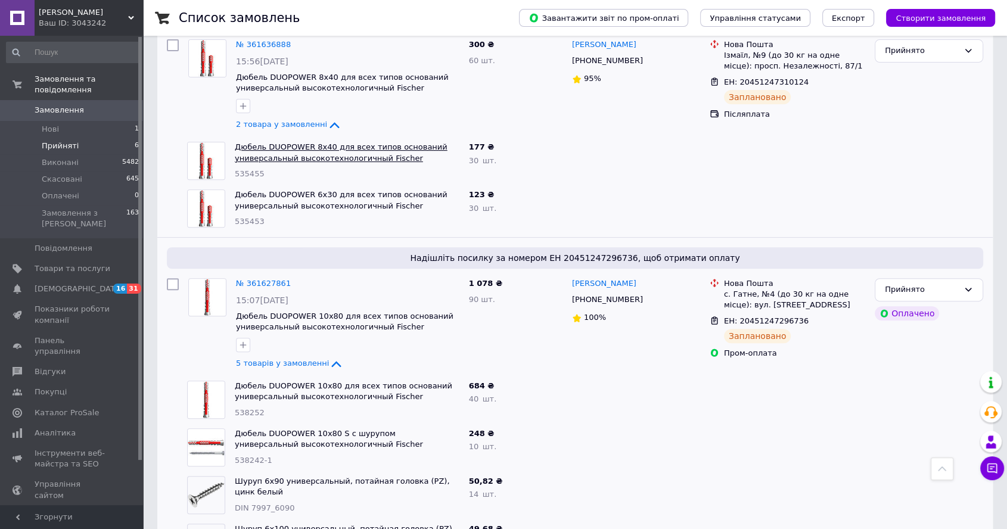
scroll to position [529, 0]
